Goal: Task Accomplishment & Management: Manage account settings

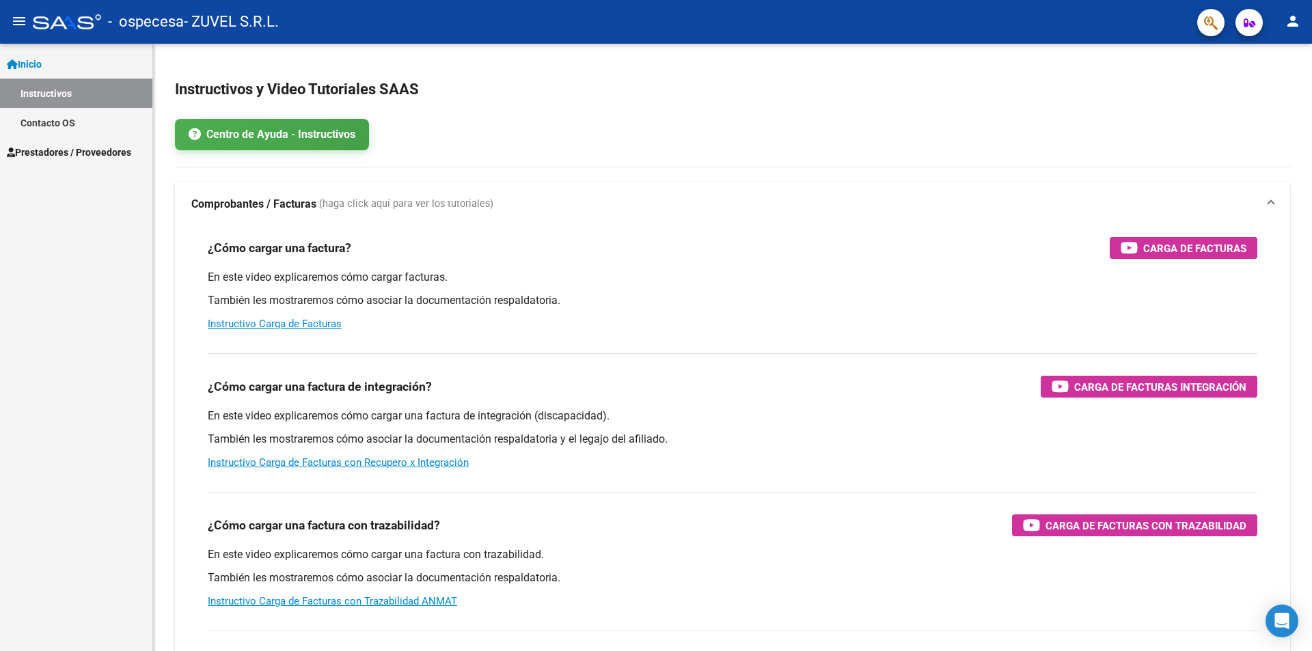
click at [111, 150] on span "Prestadores / Proveedores" at bounding box center [69, 152] width 124 height 15
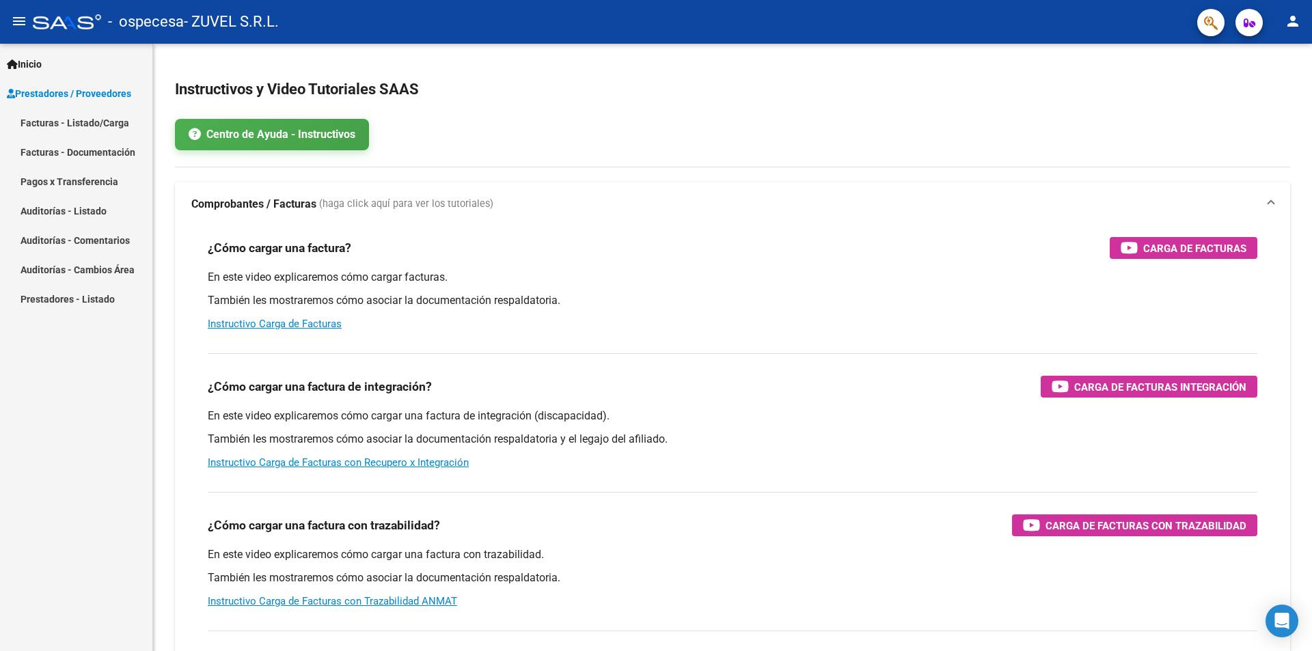
click at [108, 124] on link "Facturas - Listado/Carga" at bounding box center [76, 122] width 152 height 29
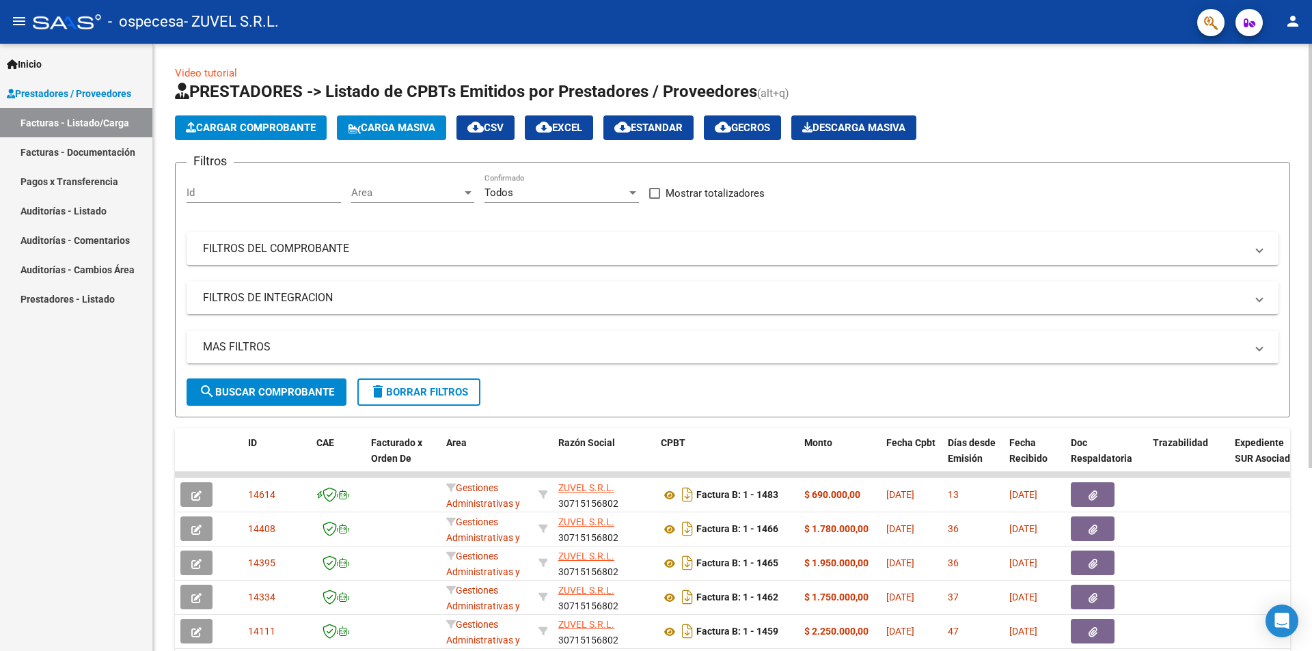
scroll to position [262, 0]
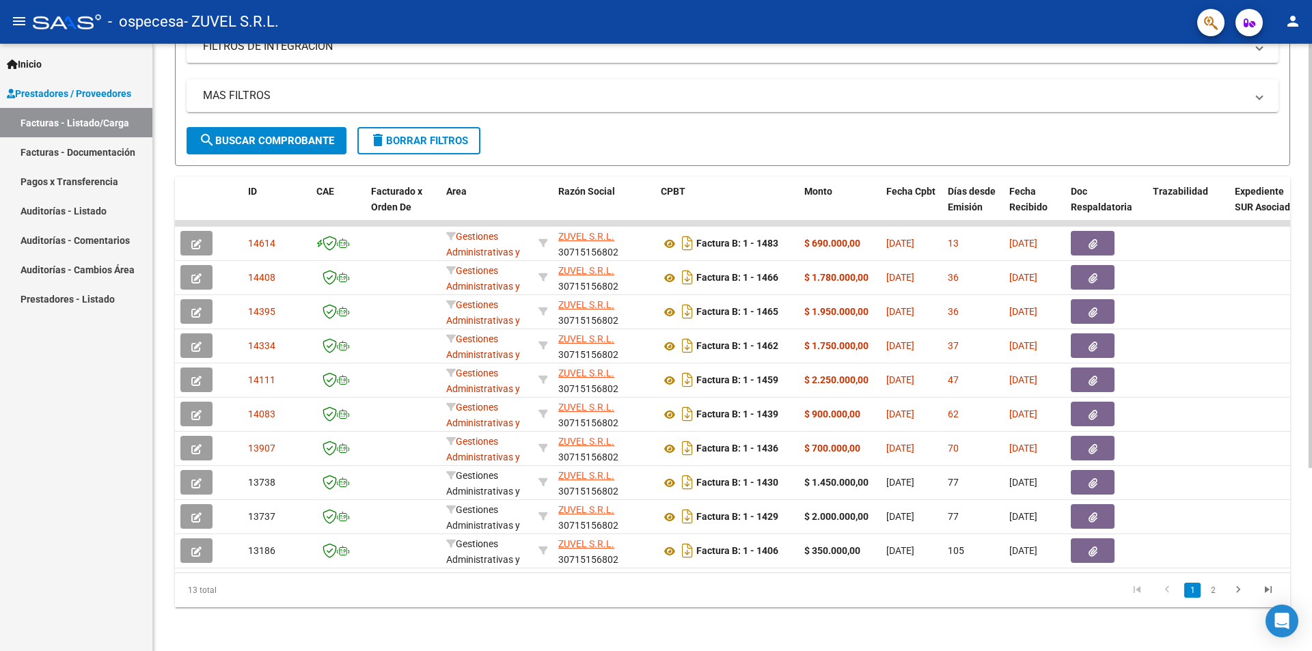
click at [1311, 580] on div at bounding box center [1310, 348] width 3 height 608
click at [1237, 590] on icon "go to next page" at bounding box center [1238, 592] width 18 height 16
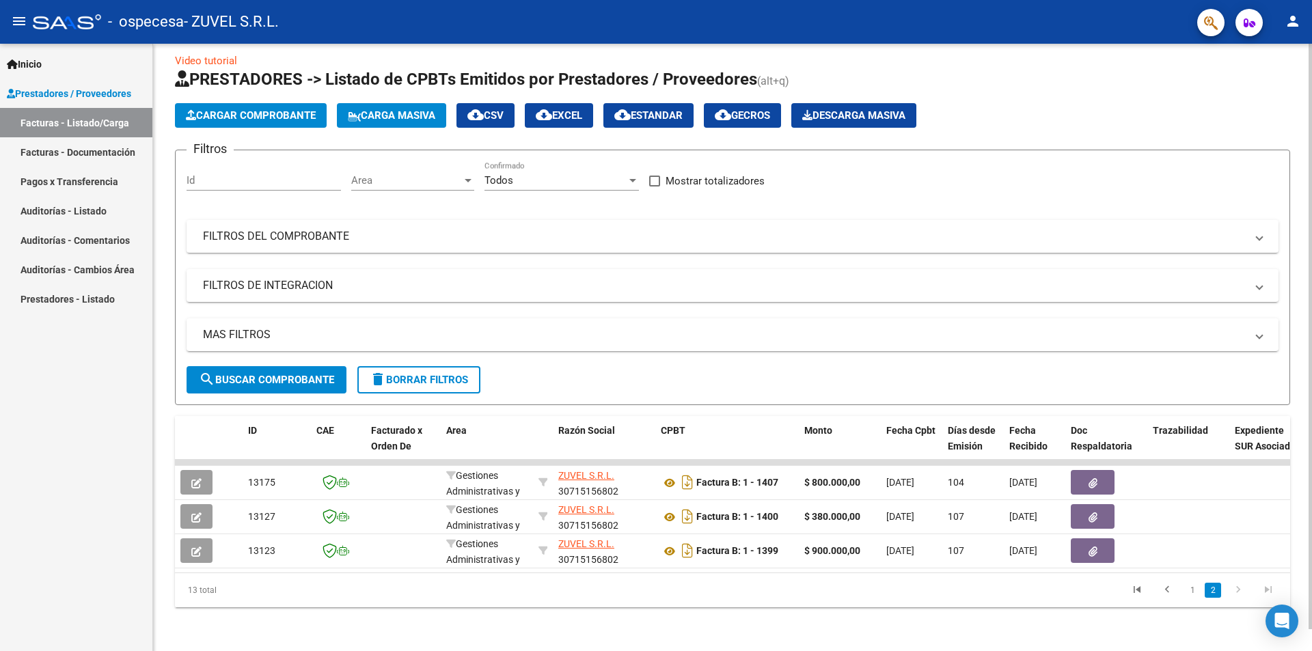
scroll to position [23, 0]
click at [1187, 590] on link "1" at bounding box center [1192, 590] width 16 height 15
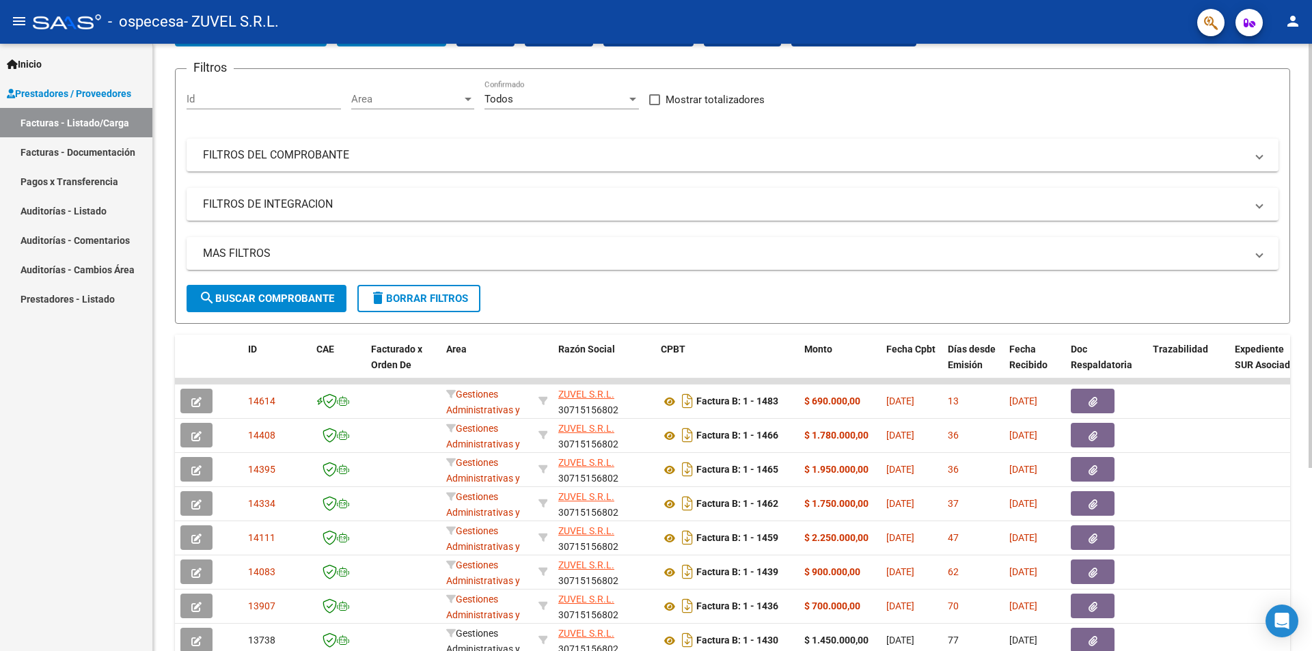
scroll to position [262, 0]
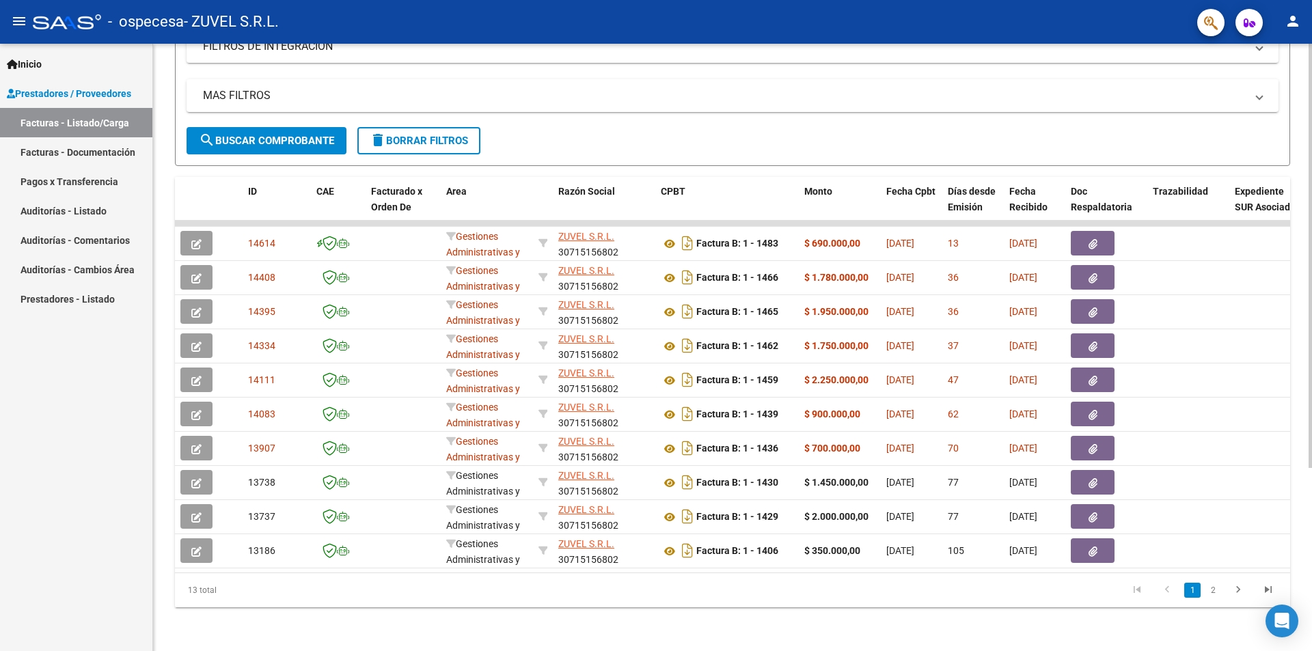
click at [1307, 651] on html "menu - ospecesa - ZUVEL S.R.L. person Inicio Instructivos Contacto OS Prestador…" at bounding box center [656, 325] width 1312 height 651
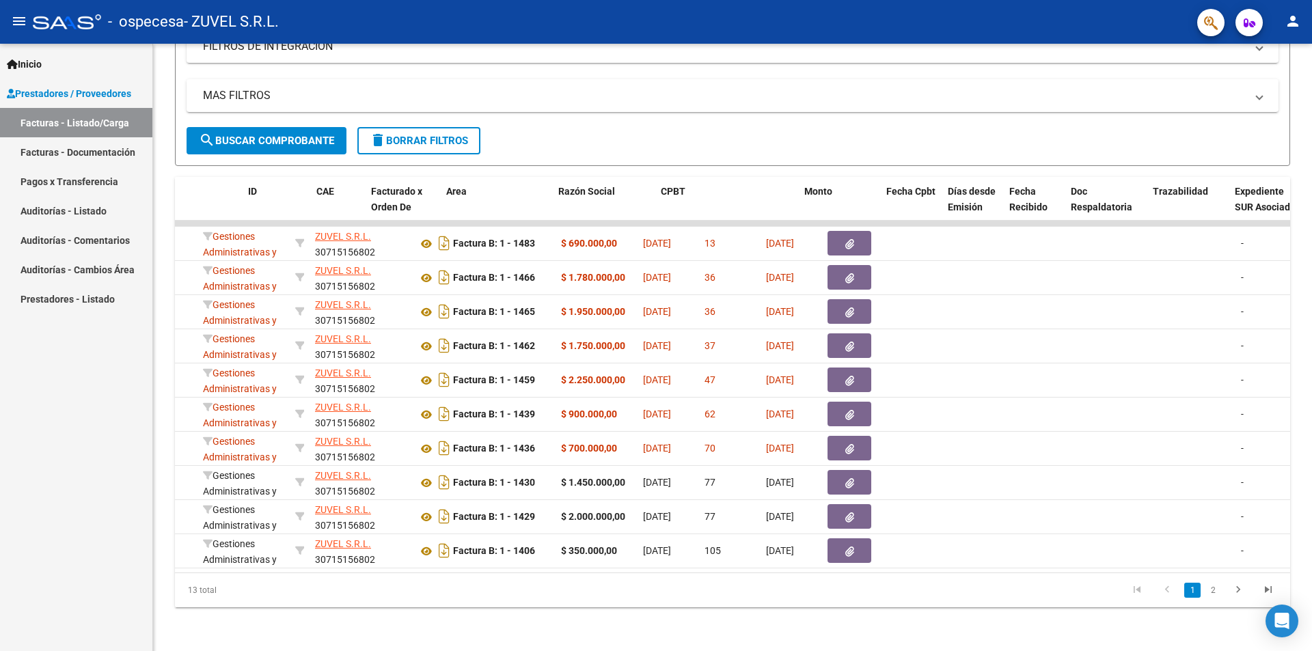
scroll to position [0, 0]
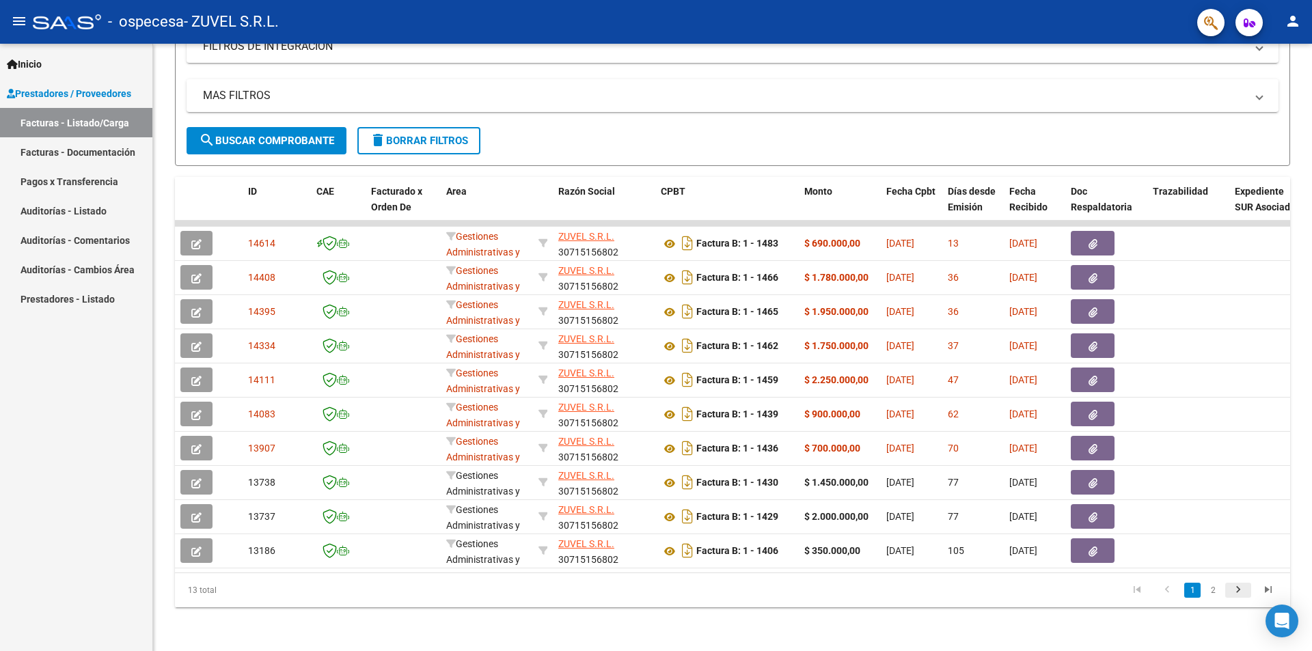
click at [1244, 593] on icon "go to next page" at bounding box center [1238, 592] width 18 height 16
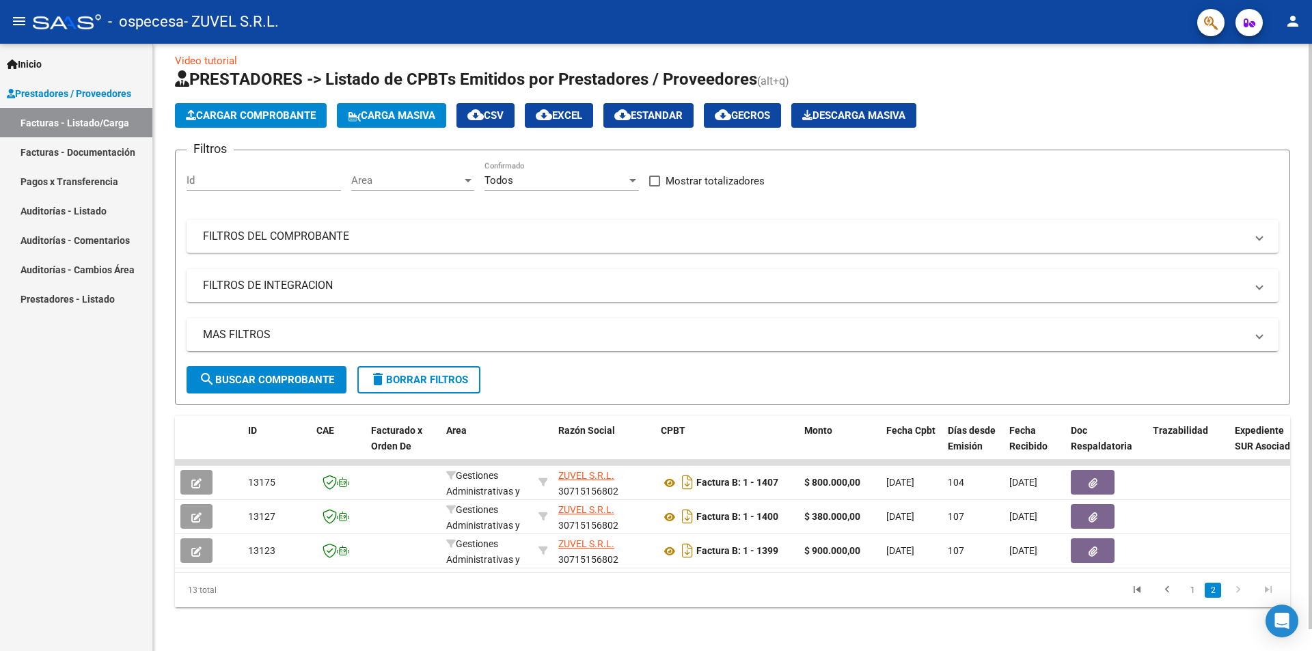
scroll to position [0, 976]
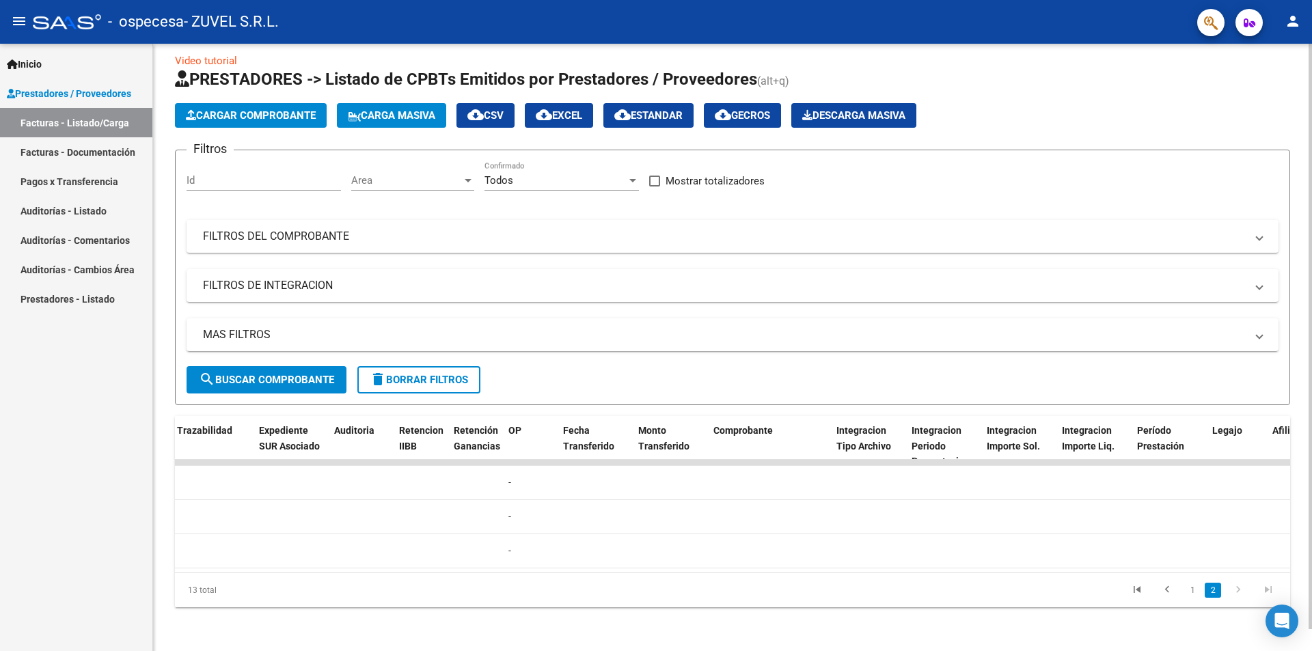
click at [357, 562] on datatable-body "13175 Gestiones Administrativas y Otros ZUVEL S.R.L. 30715156802 Factura B: 1 -…" at bounding box center [732, 516] width 1115 height 113
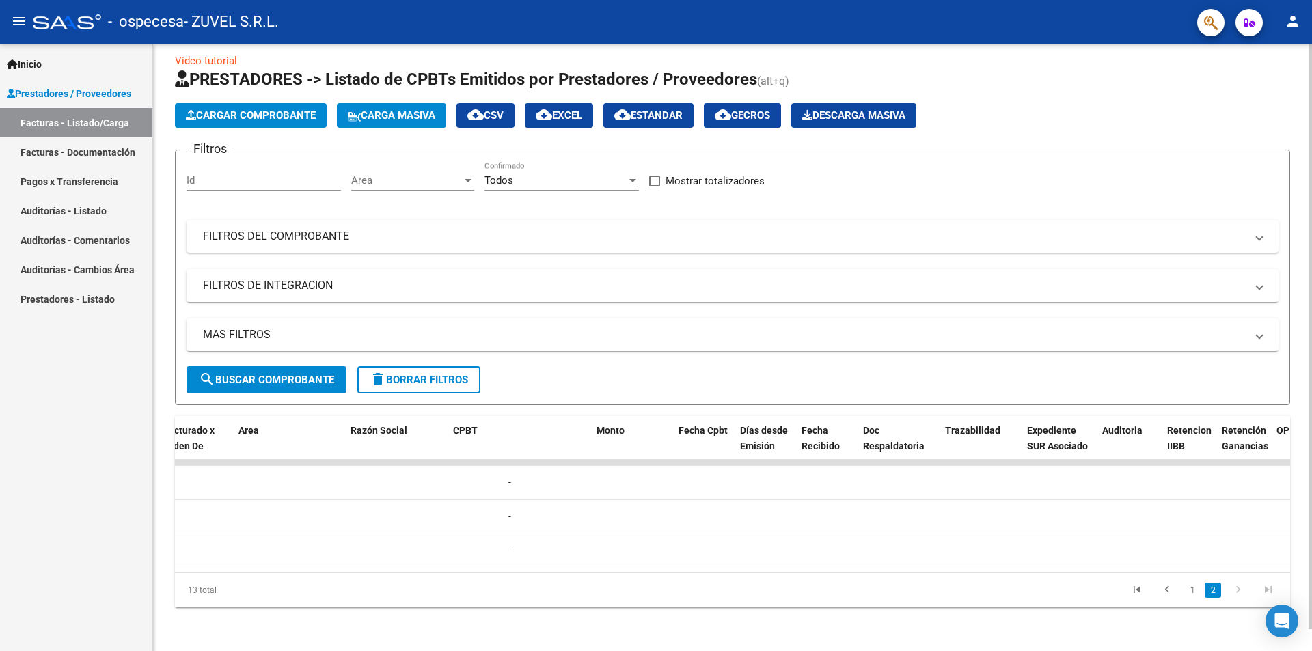
scroll to position [0, 0]
